Goal: Communication & Community: Answer question/provide support

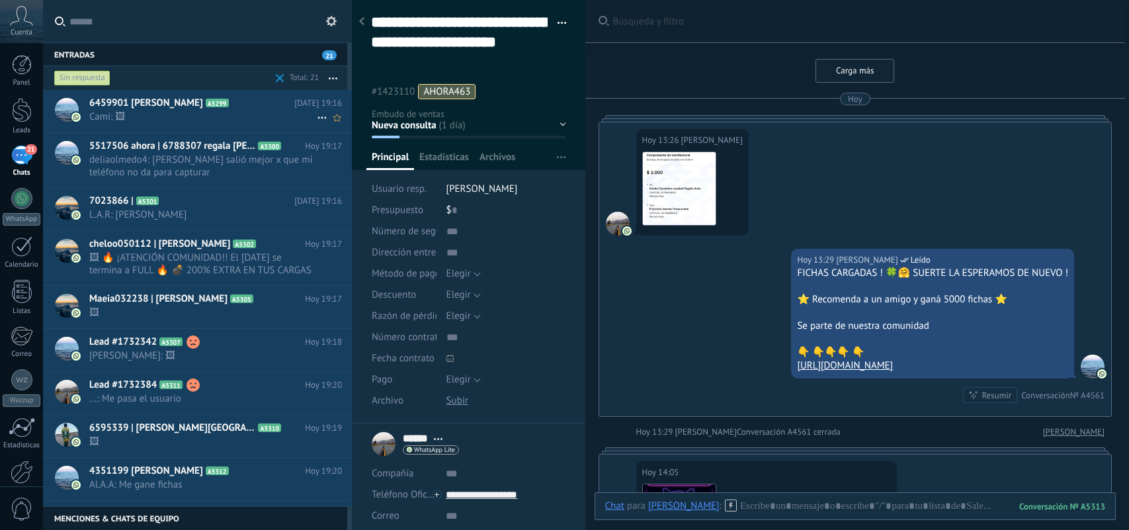
click at [253, 113] on span "Cami: 🖼" at bounding box center [203, 116] width 228 height 13
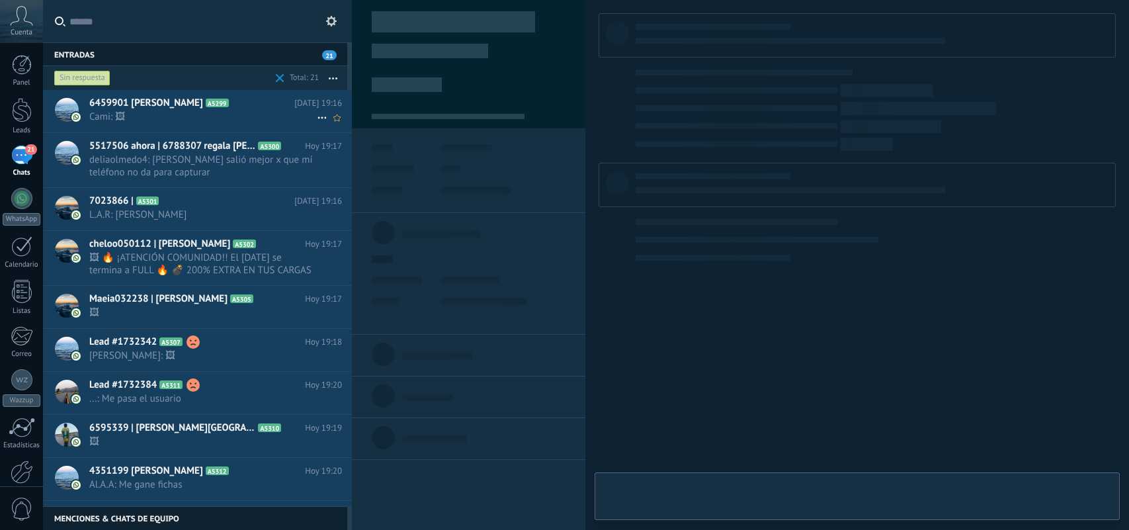
click at [250, 111] on span "Cami: 🖼" at bounding box center [203, 116] width 228 height 13
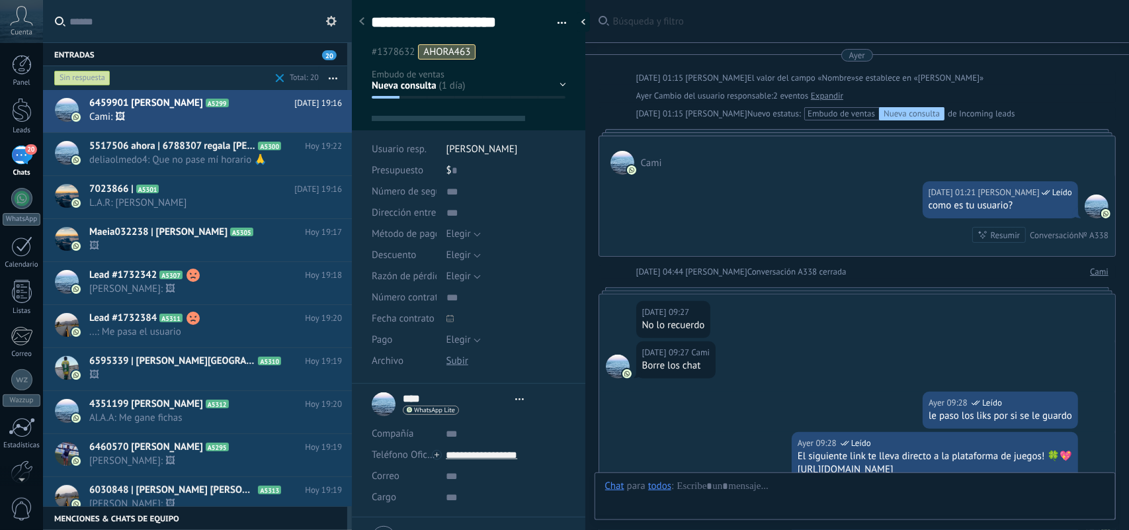
type textarea "**********"
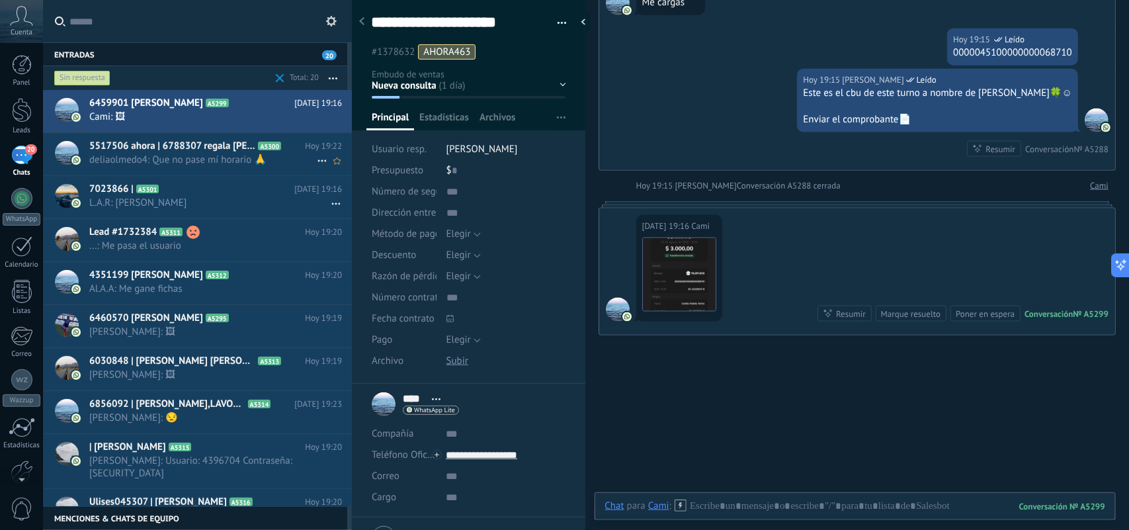
scroll to position [3022, 0]
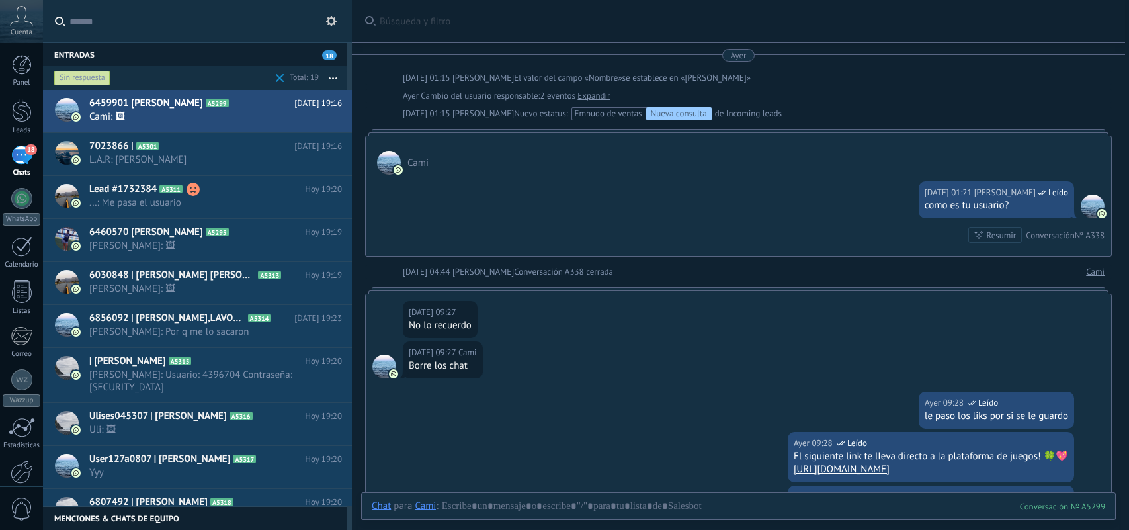
click at [336, 77] on icon "button" at bounding box center [333, 78] width 9 height 2
click at [332, 77] on icon "button" at bounding box center [333, 78] width 9 height 2
click at [329, 76] on button "button" at bounding box center [333, 78] width 28 height 24
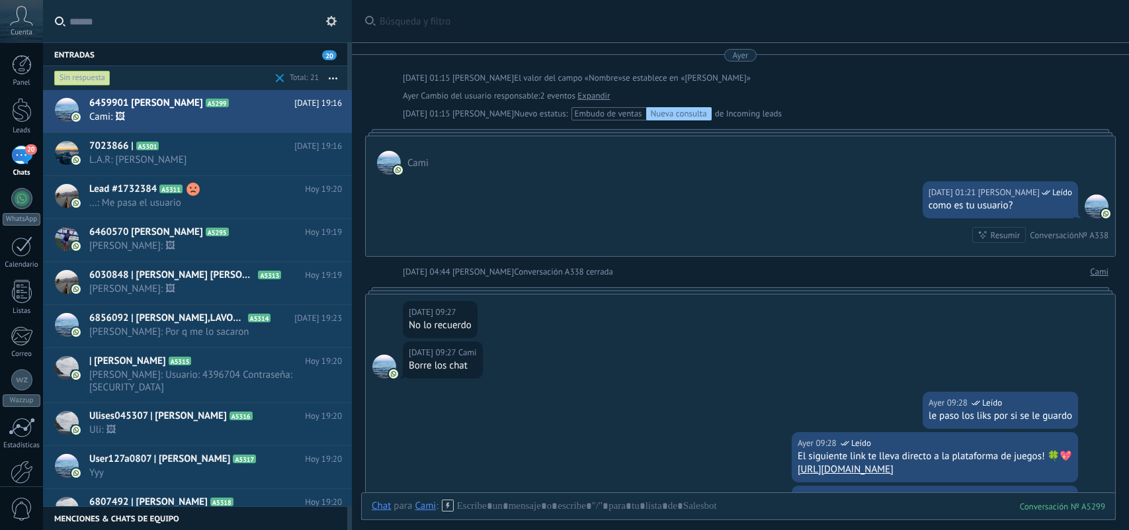
click at [137, 24] on input "text" at bounding box center [205, 21] width 272 height 42
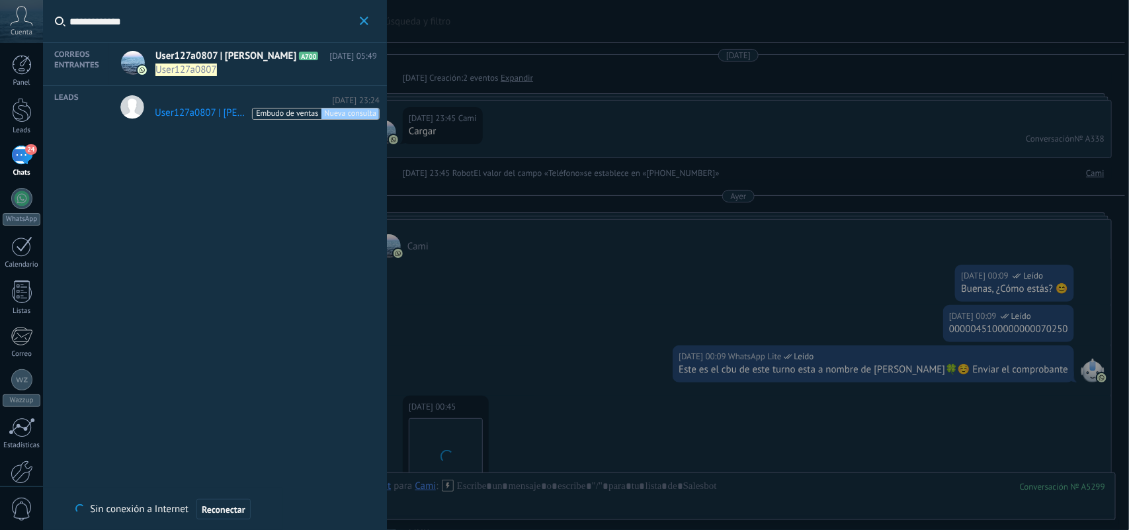
type input "**********"
click at [266, 63] on span "User127a0807" at bounding box center [253, 69] width 196 height 13
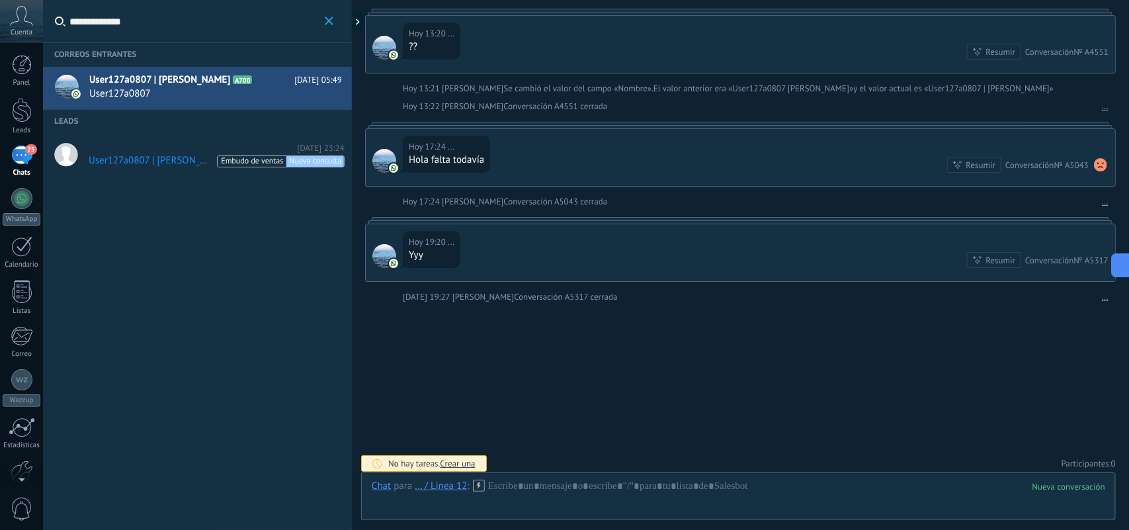
scroll to position [4198, 0]
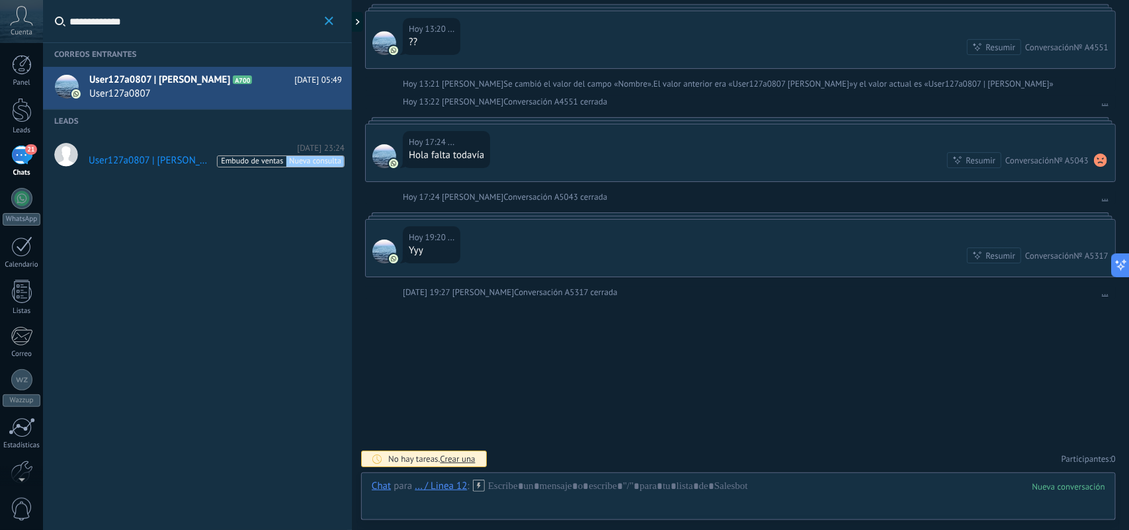
click at [331, 19] on icon "button" at bounding box center [329, 21] width 9 height 9
